Goal: Navigation & Orientation: Find specific page/section

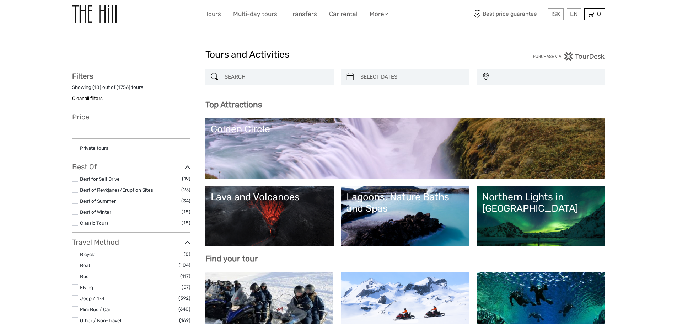
select select
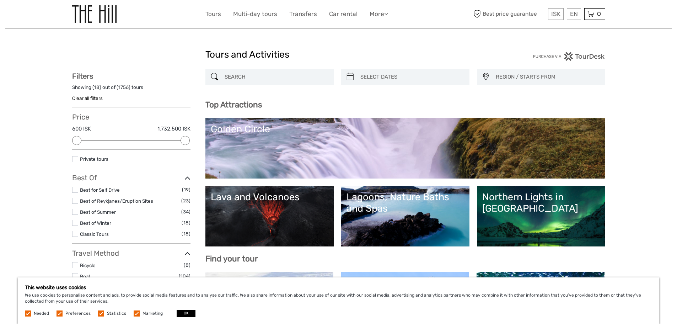
click at [106, 11] on img at bounding box center [94, 13] width 44 height 17
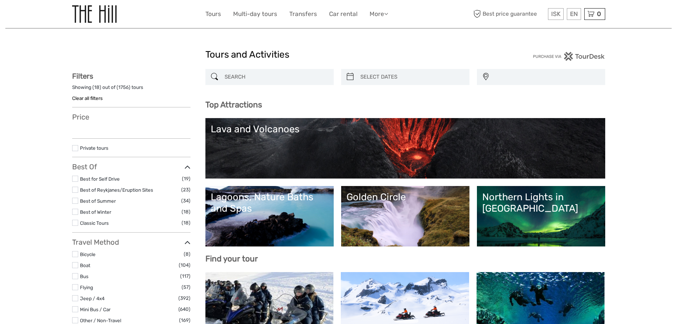
select select
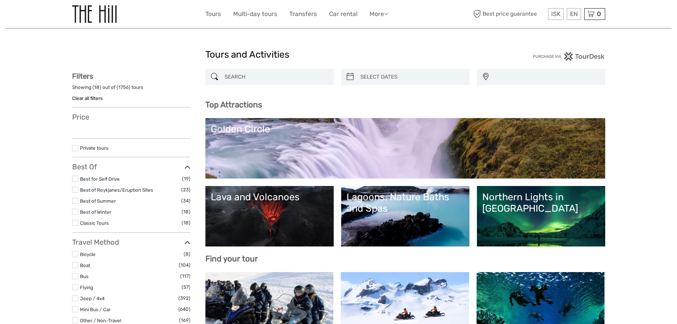
select select
